Goal: Communication & Community: Answer question/provide support

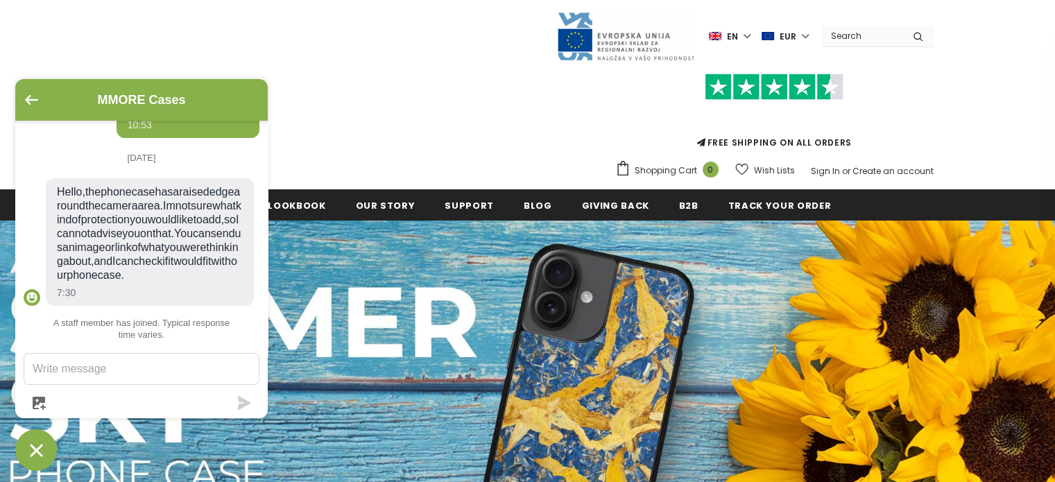
scroll to position [495, 0]
click at [108, 366] on textarea "Message us" at bounding box center [141, 369] width 234 height 31
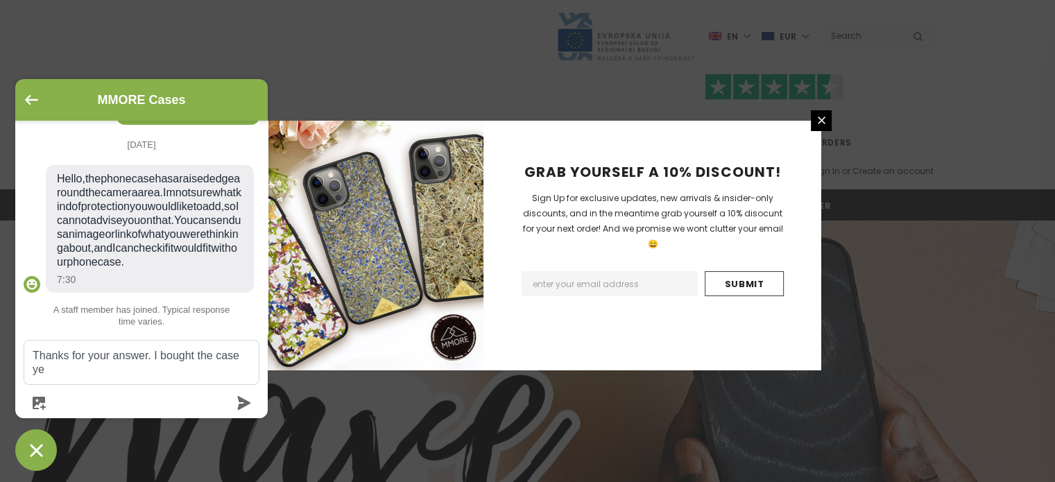
scroll to position [508, 0]
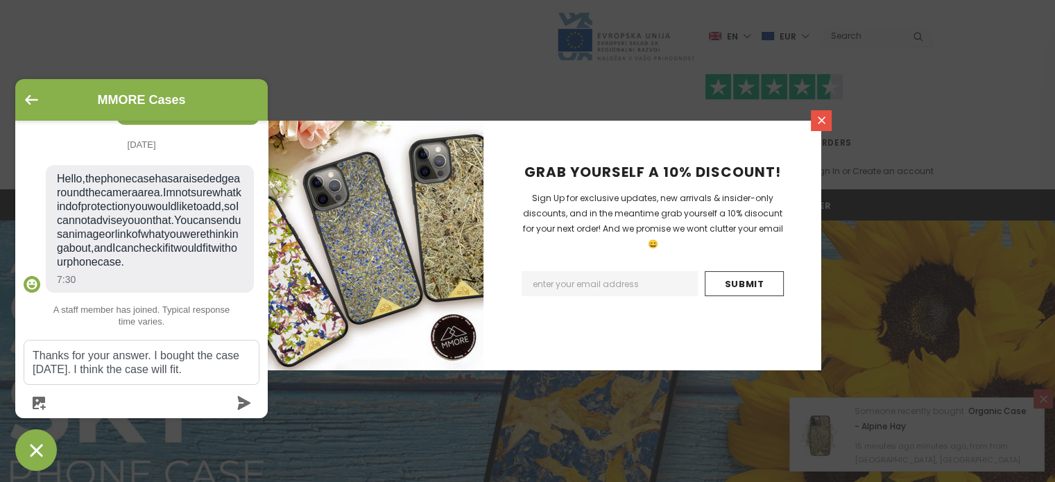
type textarea "Thanks for your answer. I bought the case [DATE]. I think the case will fit."
click at [821, 125] on icon at bounding box center [822, 120] width 12 height 12
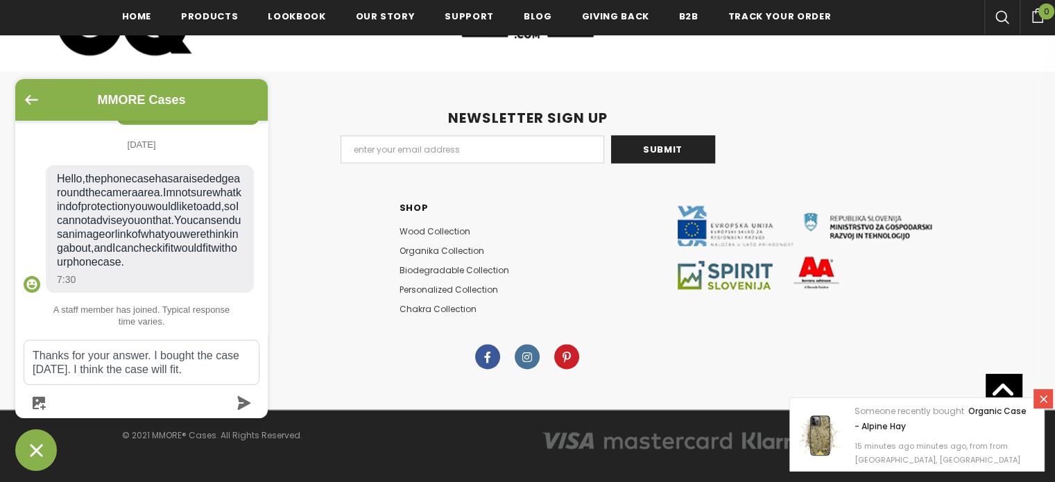
scroll to position [7458, 0]
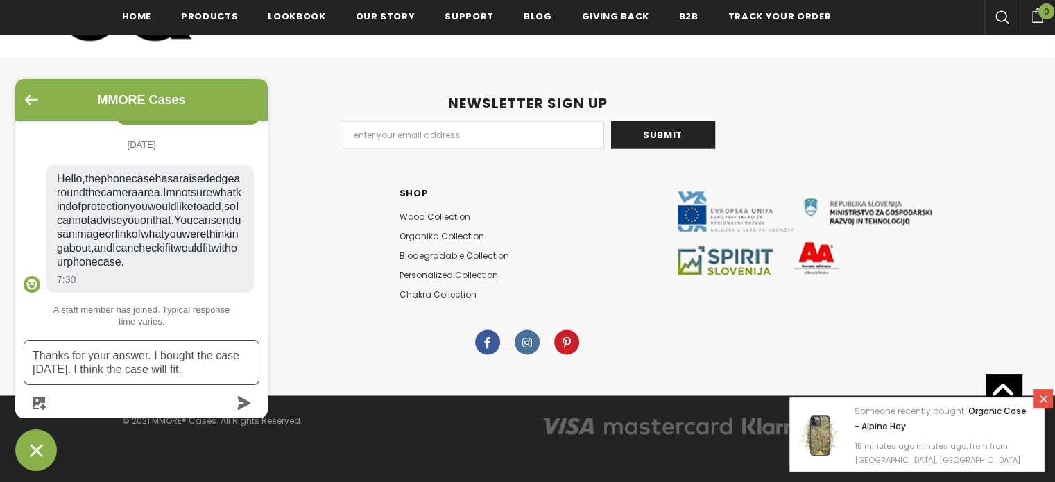
click at [209, 375] on textarea "Thanks for your answer. I bought the case [DATE]. I think the case will fit." at bounding box center [141, 363] width 234 height 44
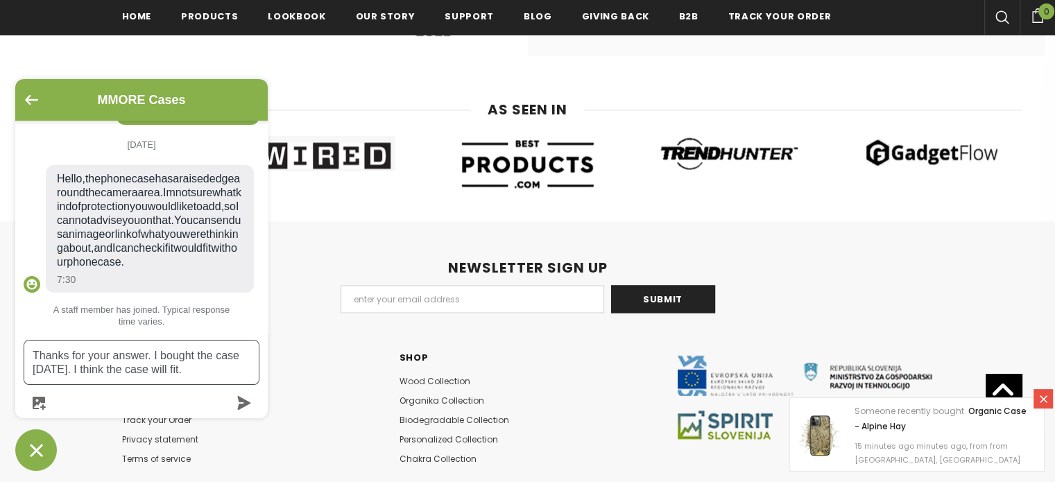
scroll to position [7250, 0]
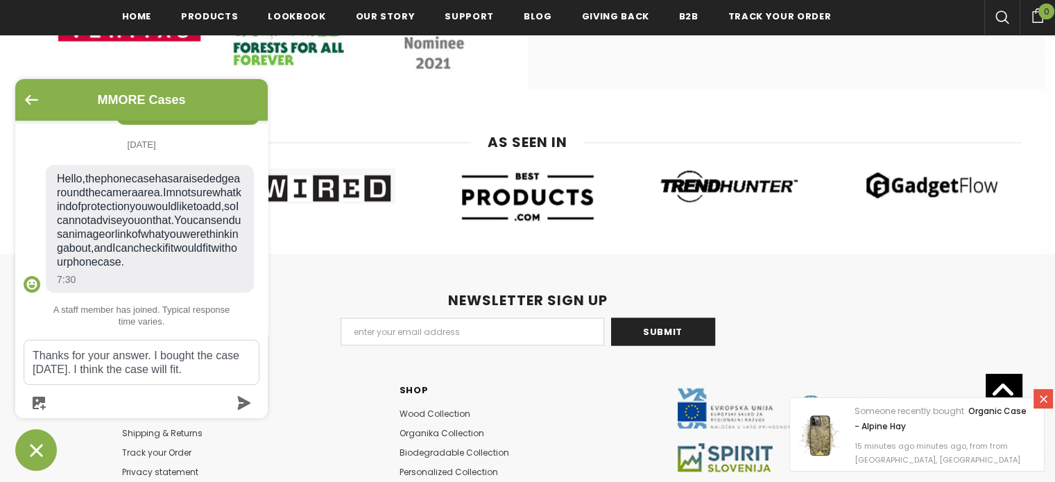
drag, startPoint x: 172, startPoint y: 442, endPoint x: 156, endPoint y: 452, distance: 18.7
click at [156, 452] on div "MMORE Cases [DATE] Hallo, 10:51 Thanks for your message! We’ll be with you as s…" at bounding box center [141, 275] width 252 height 392
click at [154, 444] on div "MMORE Cases [DATE] Hallo, 10:51 Thanks for your message! We’ll be with you as s…" at bounding box center [141, 275] width 252 height 392
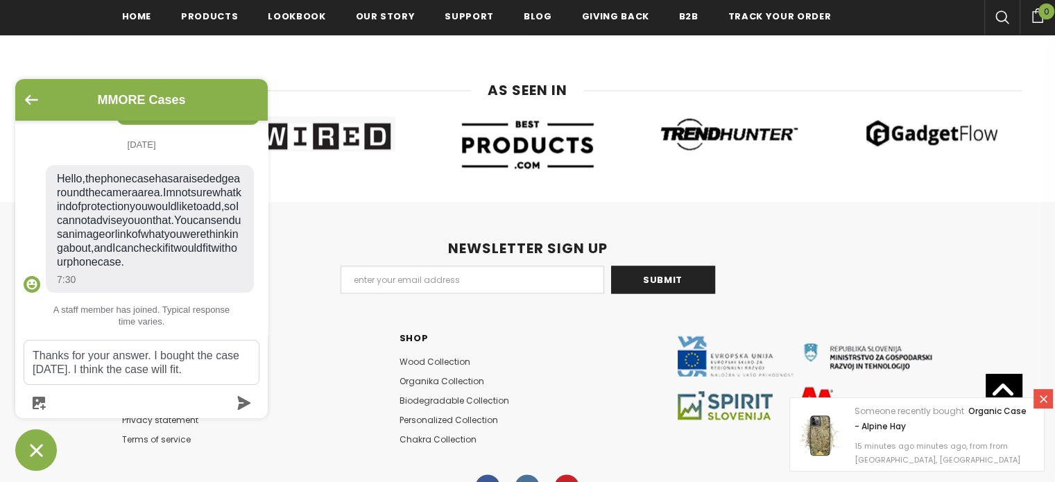
scroll to position [7319, 0]
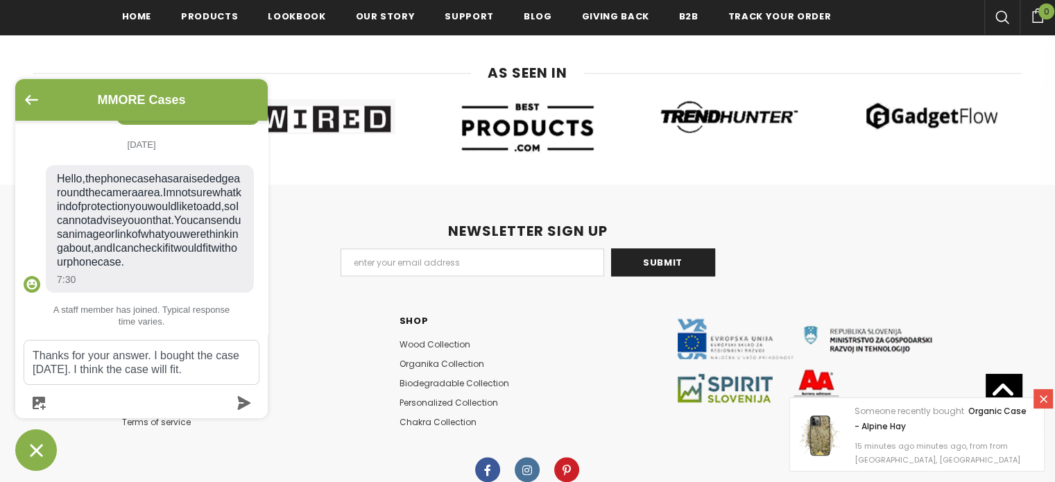
click at [49, 452] on button "Chat window" at bounding box center [36, 450] width 42 height 42
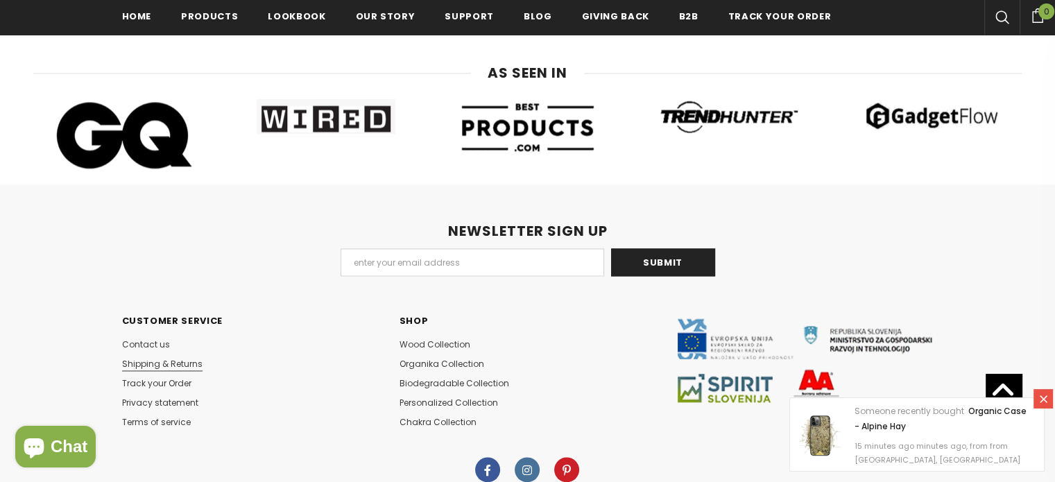
click at [174, 370] on span "Shipping & Returns" at bounding box center [162, 364] width 80 height 12
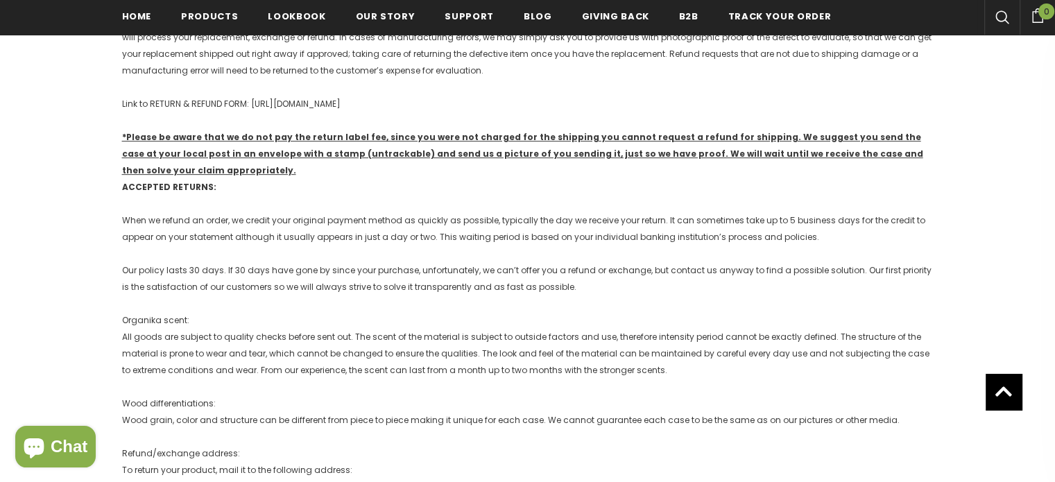
scroll to position [694, 0]
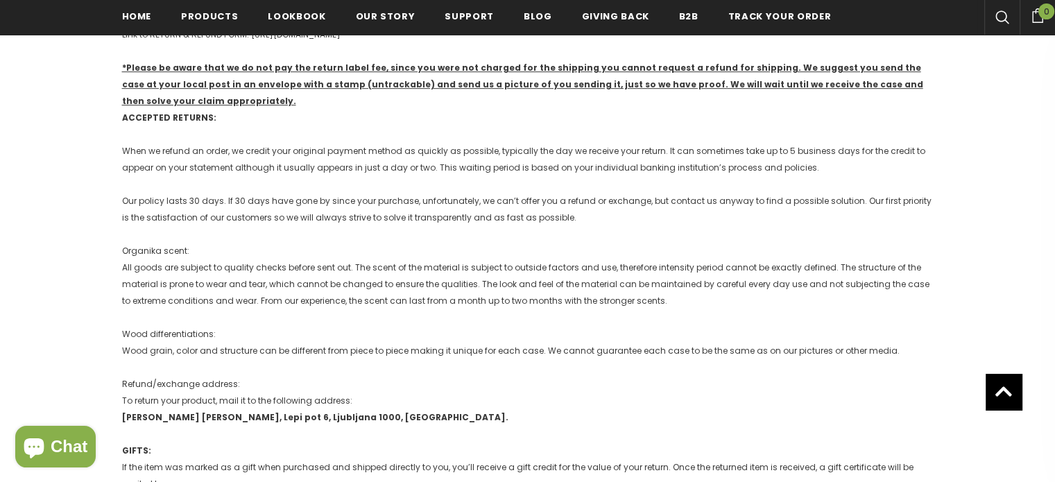
click at [55, 442] on span "Chat" at bounding box center [69, 446] width 37 height 21
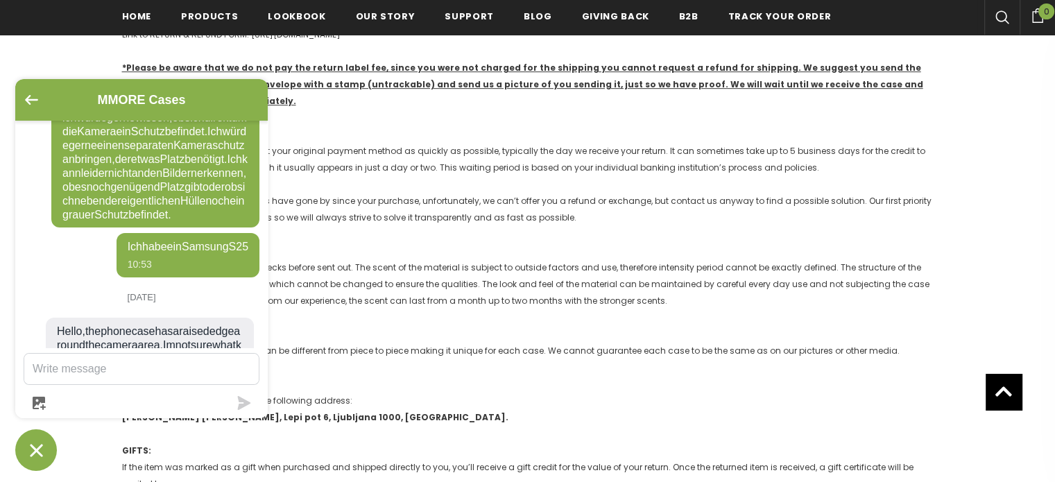
scroll to position [495, 0]
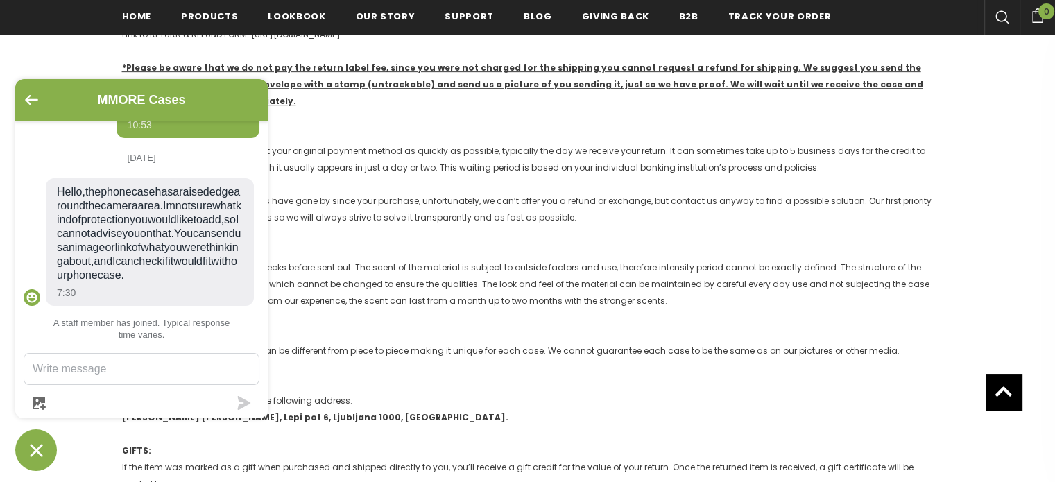
click at [120, 371] on textarea "Message us" at bounding box center [141, 369] width 234 height 31
click at [182, 366] on textarea "Thank you for your answer. I brought" at bounding box center [141, 369] width 234 height 31
click at [185, 366] on textarea "Thank you for your answer. I brought" at bounding box center [141, 369] width 234 height 31
click at [225, 377] on textarea "Thank you for your answer. I bought" at bounding box center [141, 369] width 234 height 31
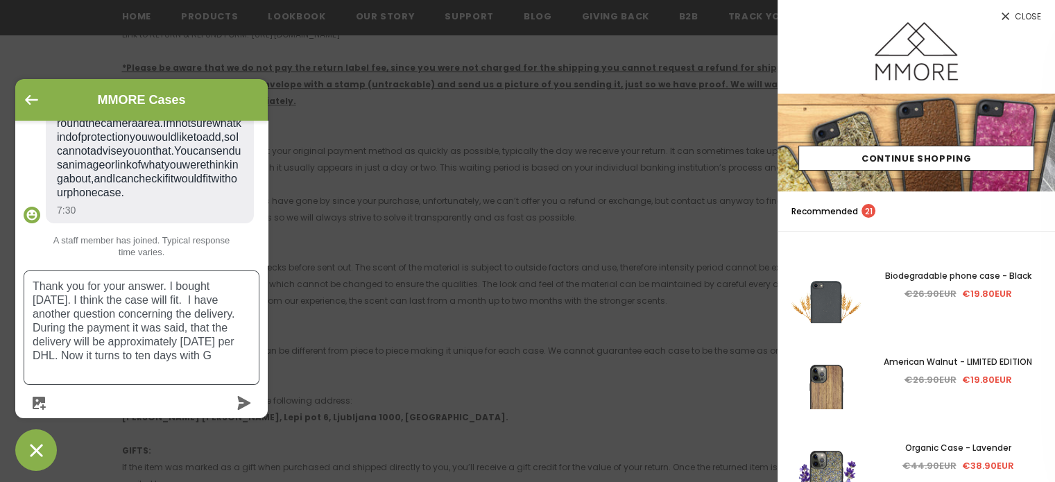
scroll to position [578, 0]
click at [246, 358] on textarea "Thank you for your answer. I bought on sunday. I think the case will fit. I hav…" at bounding box center [141, 327] width 234 height 113
drag, startPoint x: 213, startPoint y: 287, endPoint x: 237, endPoint y: 286, distance: 24.3
click at [213, 287] on textarea "Thank you for your answer. I bought on sunday. I think the case will fit. I hav…" at bounding box center [141, 327] width 234 height 113
type textarea "Thank you for your answer. I bought a case on sunday. I think the case will fit…"
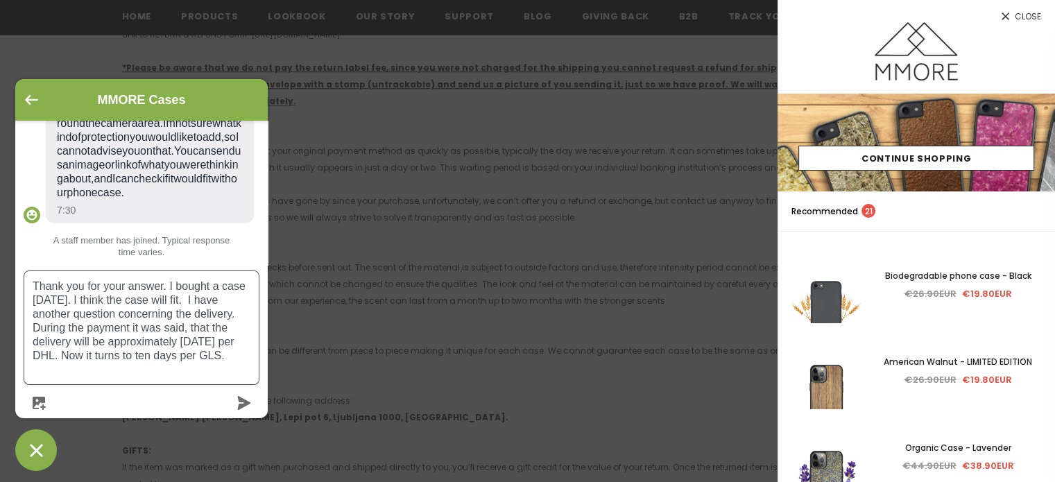
click at [243, 406] on icon "submit" at bounding box center [244, 403] width 13 height 14
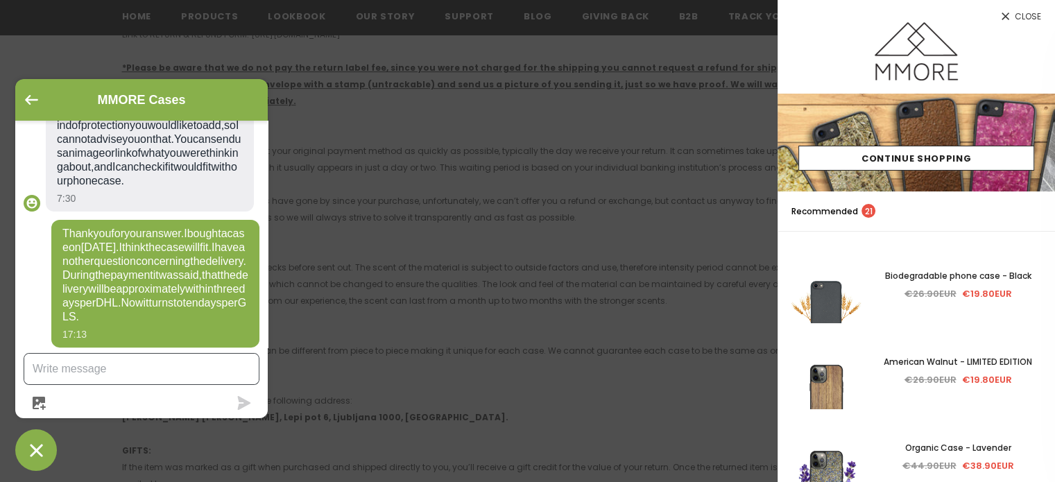
scroll to position [635, 0]
click at [148, 368] on textarea "Message us" at bounding box center [141, 369] width 234 height 31
type textarea "Sorry, its six to eight days by DHL"
click at [248, 409] on icon "submit" at bounding box center [244, 403] width 14 height 14
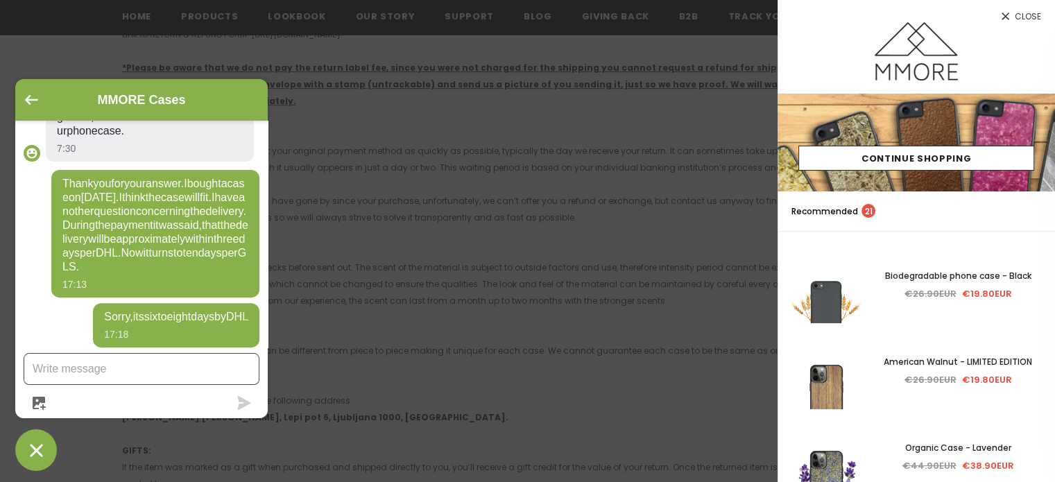
scroll to position [699, 0]
